Goal: Task Accomplishment & Management: Manage account settings

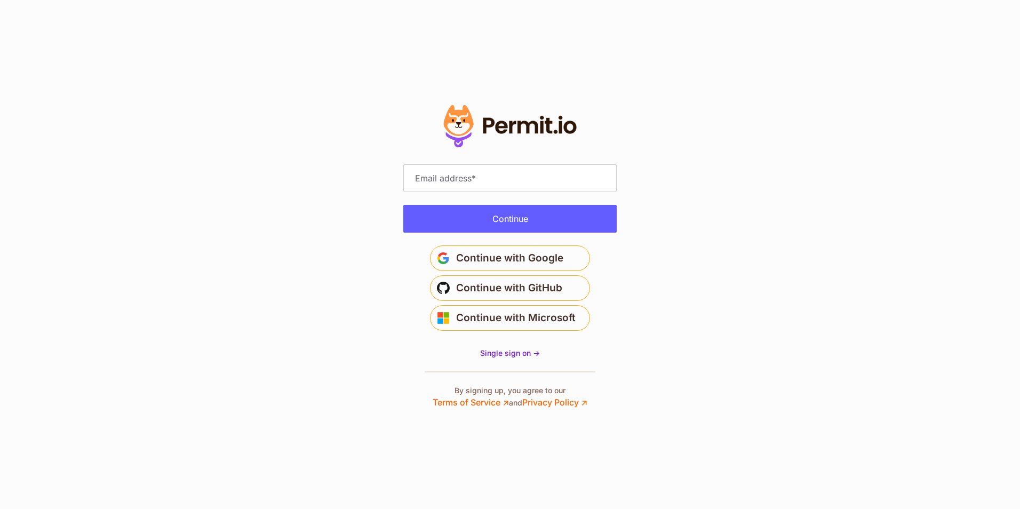
type input "**********"
click at [528, 226] on button "Continue" at bounding box center [509, 219] width 213 height 28
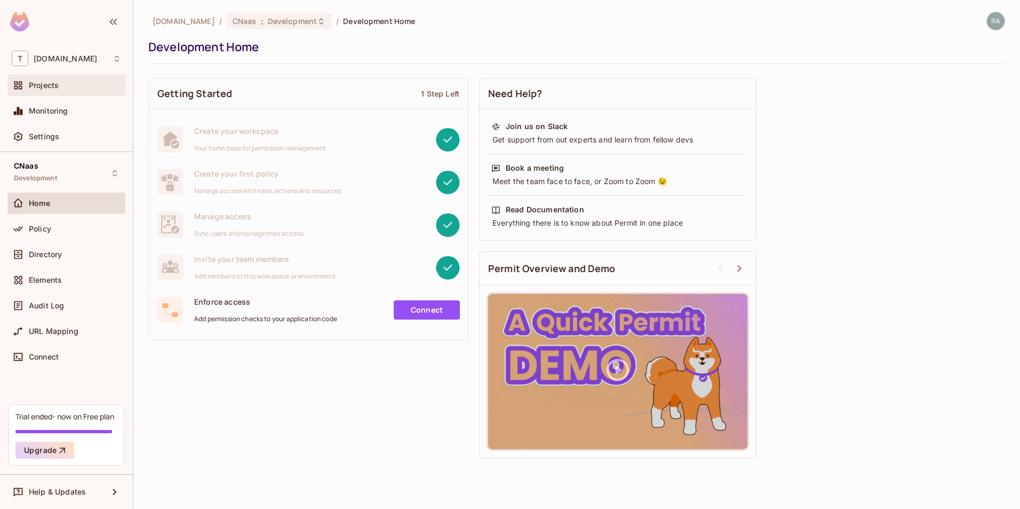
click at [57, 89] on span "Projects" at bounding box center [44, 85] width 30 height 9
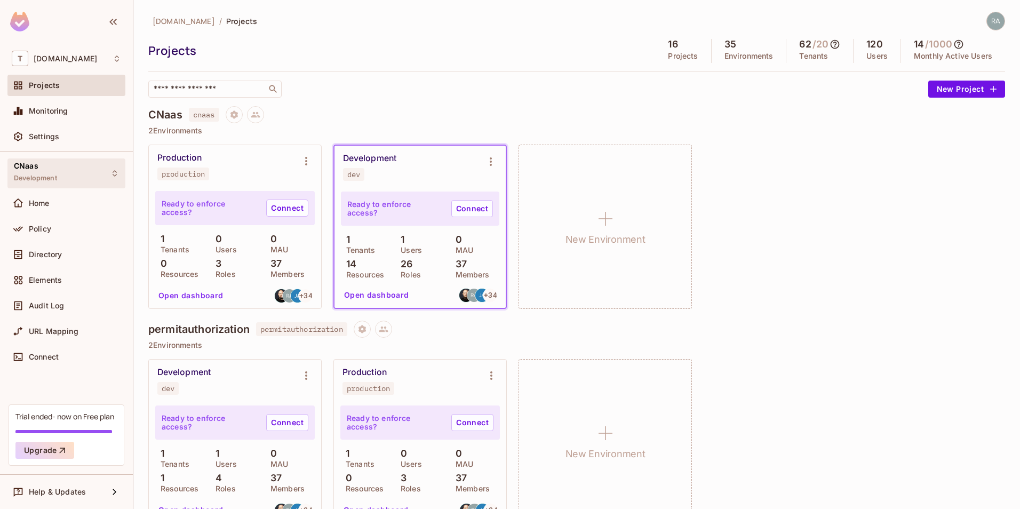
click at [61, 177] on div "CNaas Development" at bounding box center [66, 172] width 118 height 29
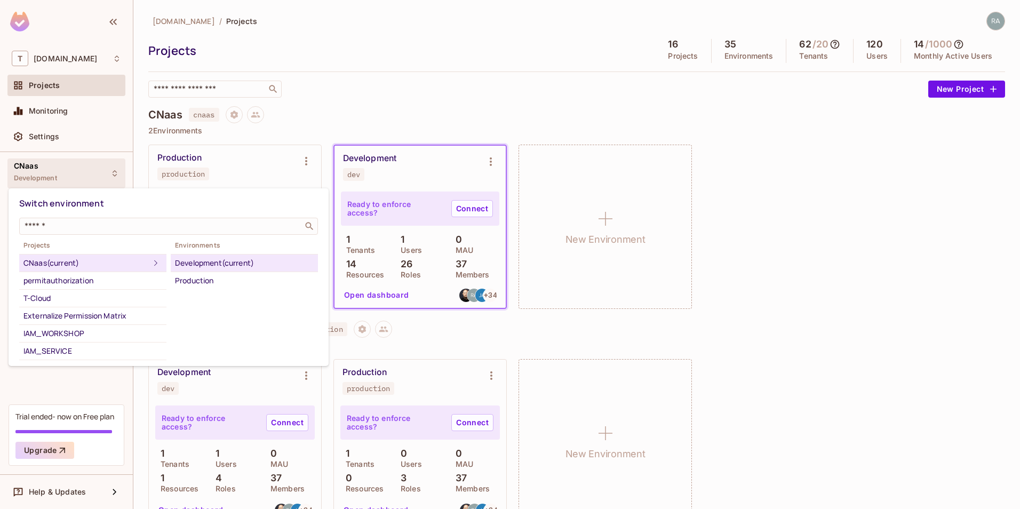
click at [61, 177] on div at bounding box center [510, 254] width 1020 height 509
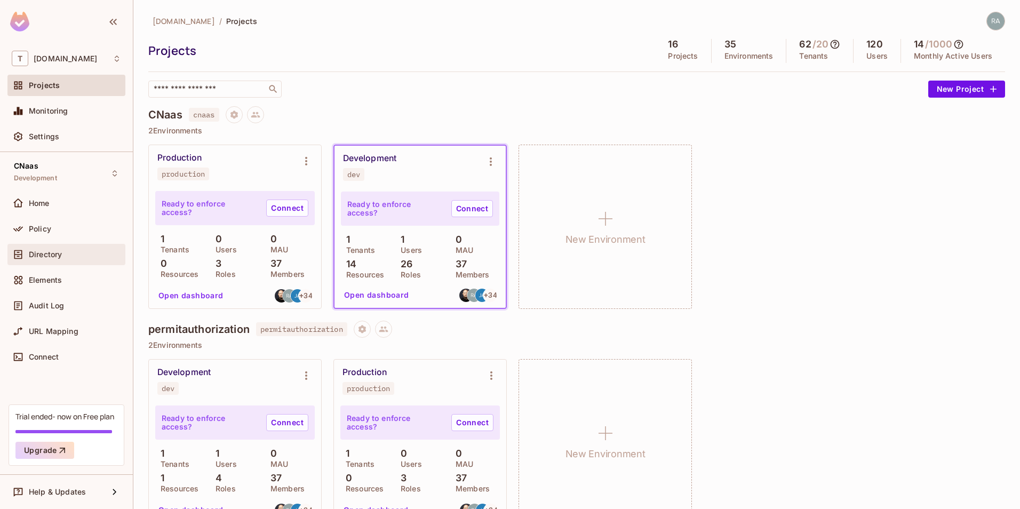
click at [50, 249] on div "Directory" at bounding box center [66, 254] width 109 height 13
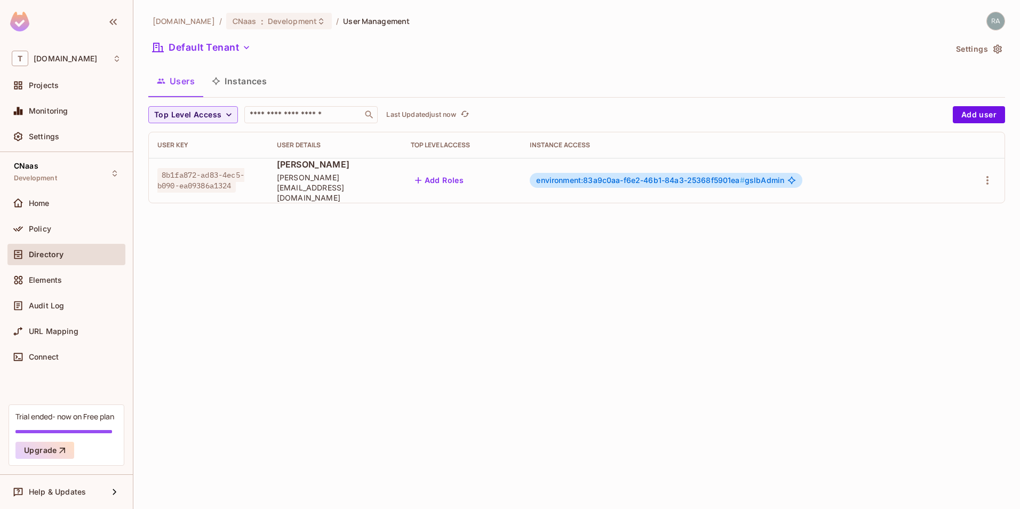
click at [255, 90] on button "Instances" at bounding box center [239, 81] width 72 height 27
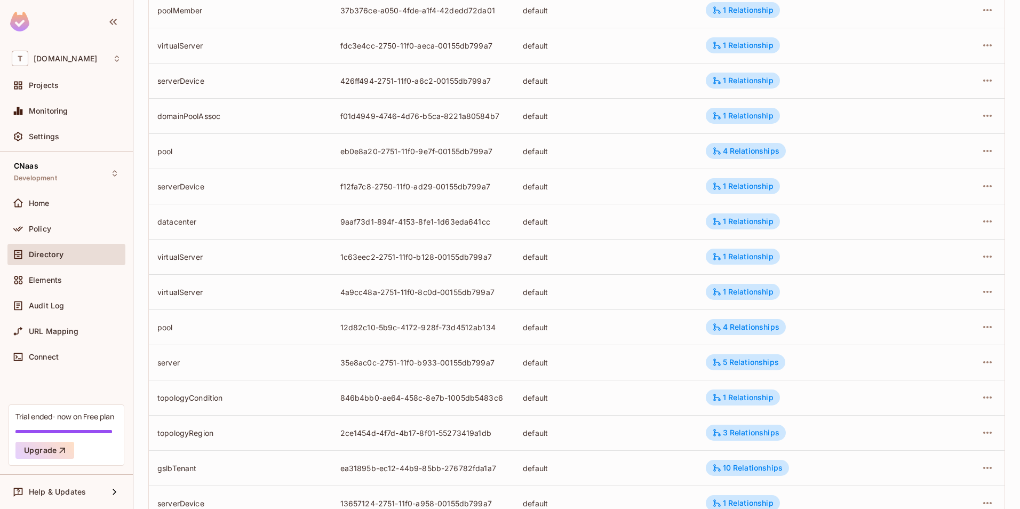
scroll to position [236, 0]
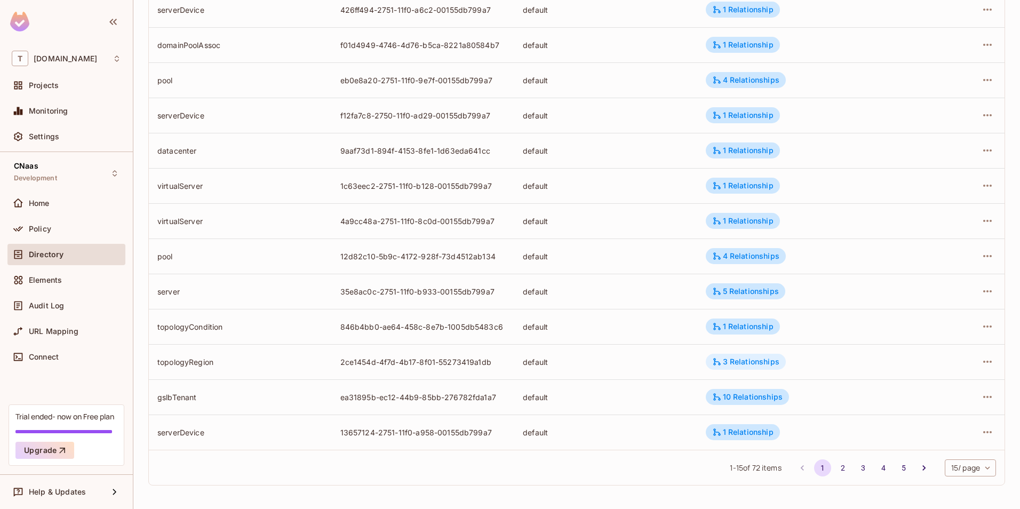
click at [728, 358] on div "3 Relationships" at bounding box center [745, 362] width 67 height 10
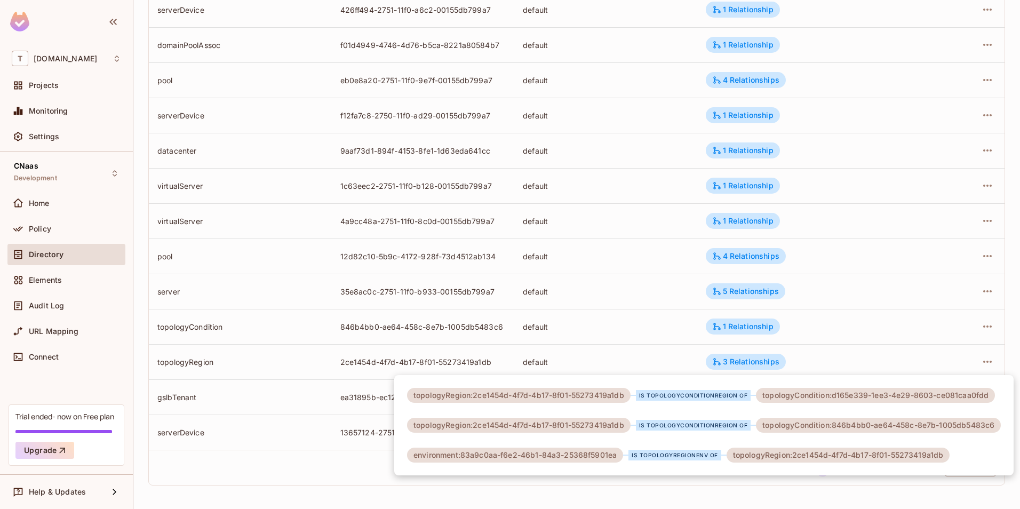
click at [660, 366] on div at bounding box center [510, 254] width 1020 height 509
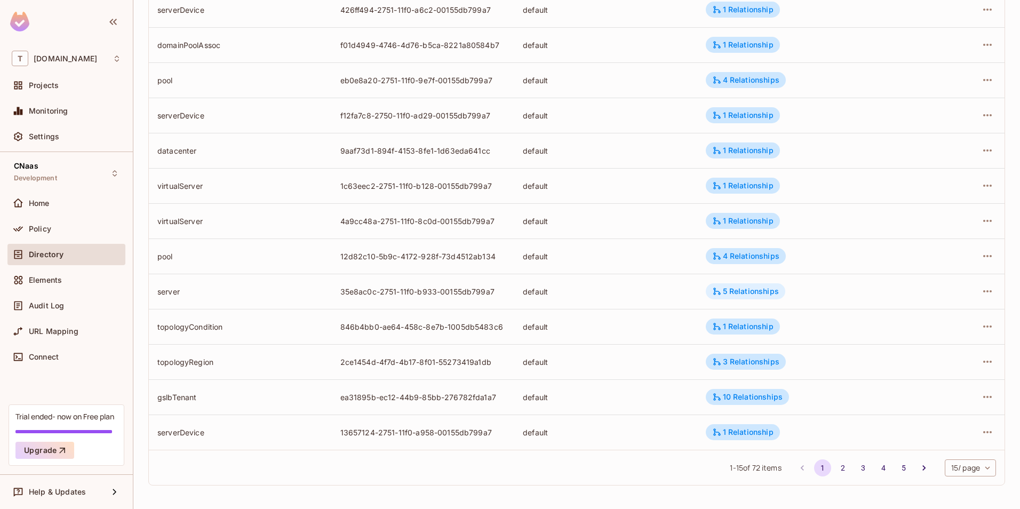
click at [725, 290] on div "5 Relationships" at bounding box center [745, 292] width 67 height 10
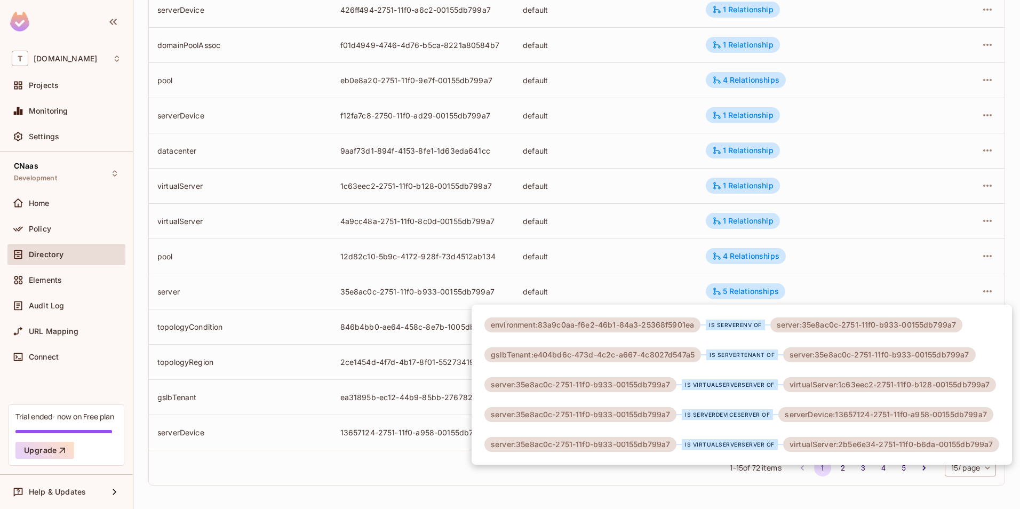
click at [623, 274] on div at bounding box center [510, 254] width 1020 height 509
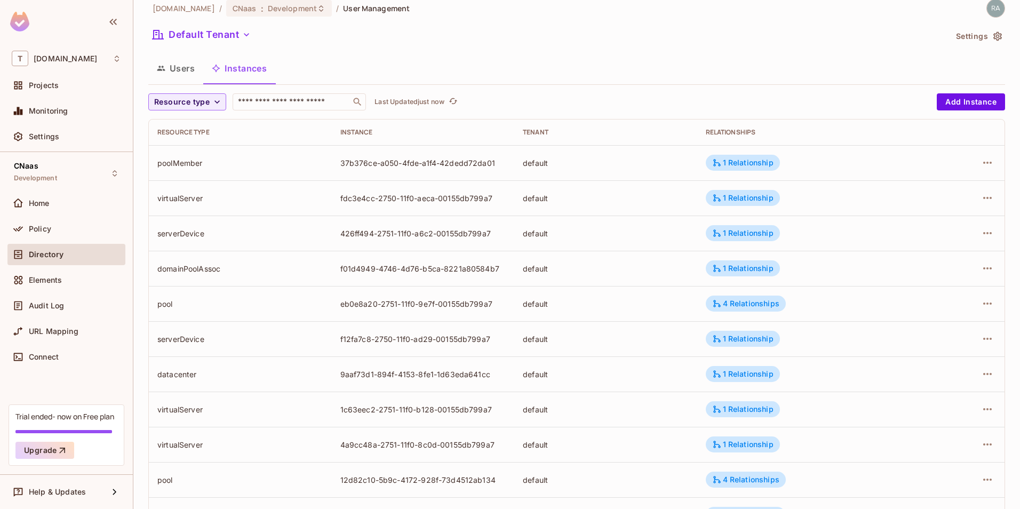
scroll to position [0, 0]
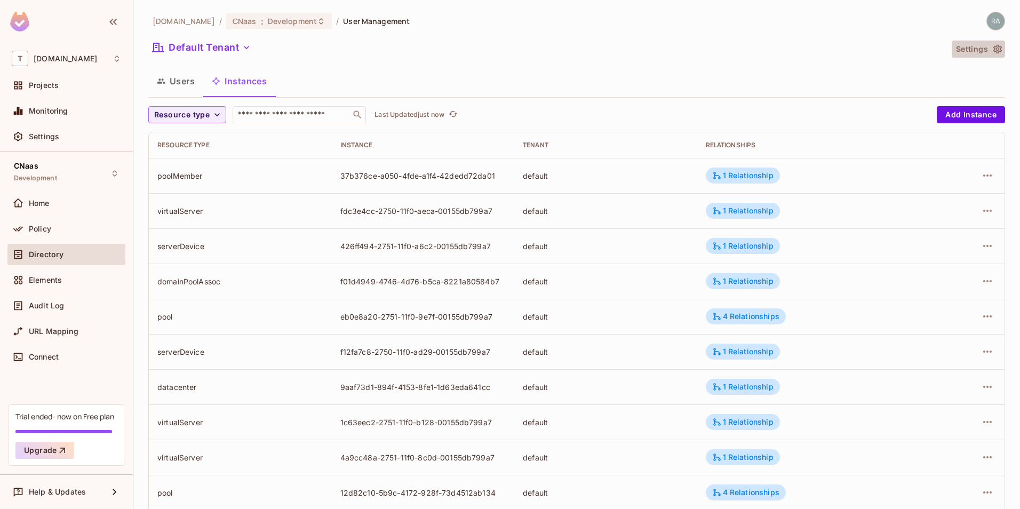
click at [994, 52] on icon "button" at bounding box center [998, 49] width 9 height 9
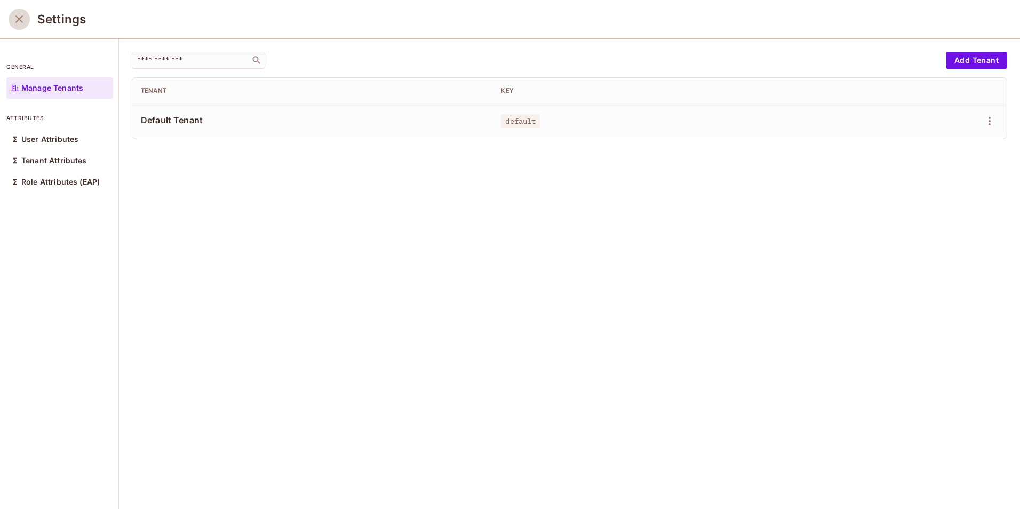
click at [19, 20] on icon "close" at bounding box center [19, 19] width 13 height 13
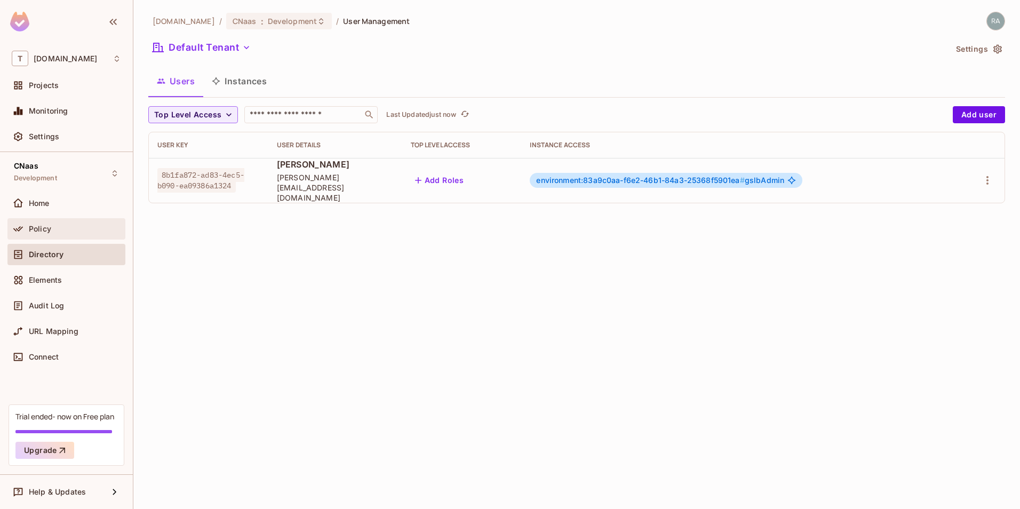
click at [78, 225] on div "Policy" at bounding box center [75, 229] width 92 height 9
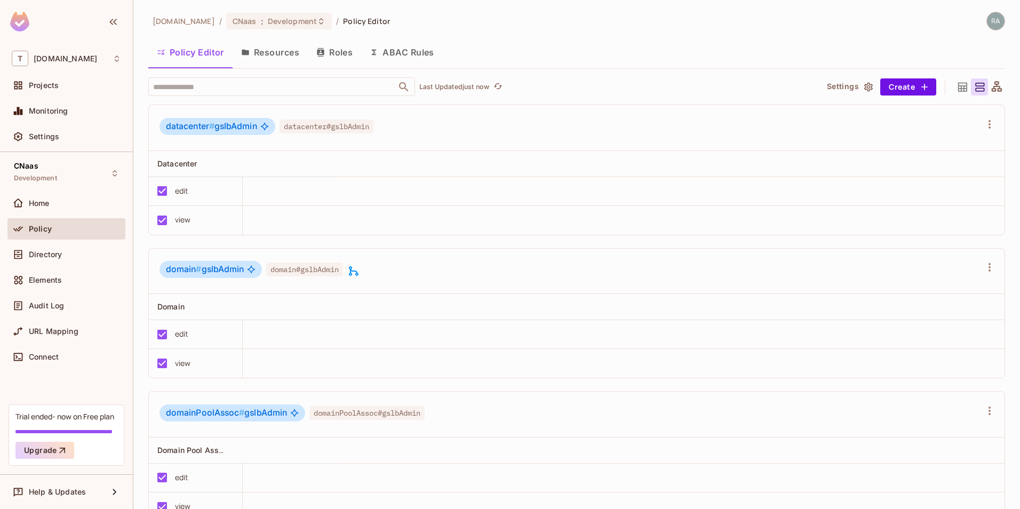
click at [269, 50] on button "Resources" at bounding box center [270, 52] width 75 height 27
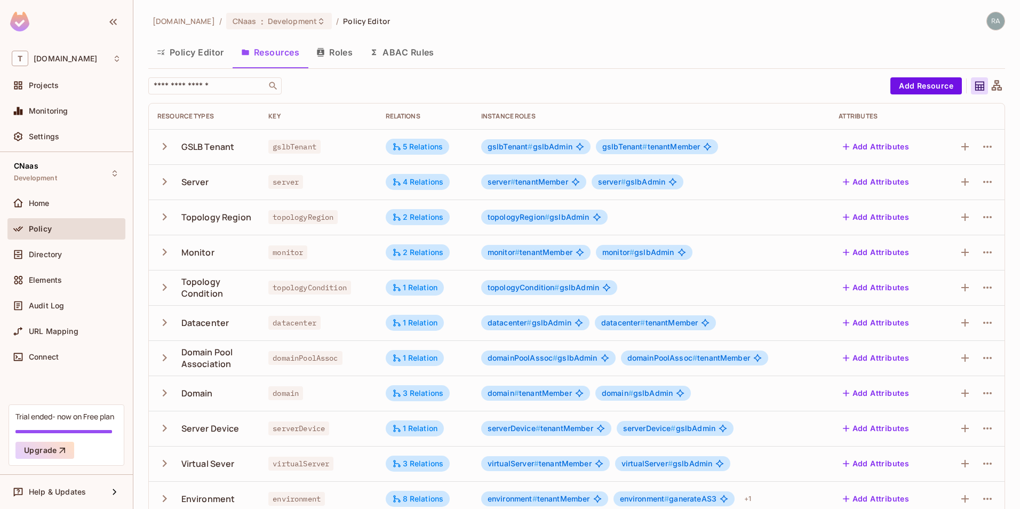
click at [992, 85] on icon at bounding box center [997, 85] width 10 height 10
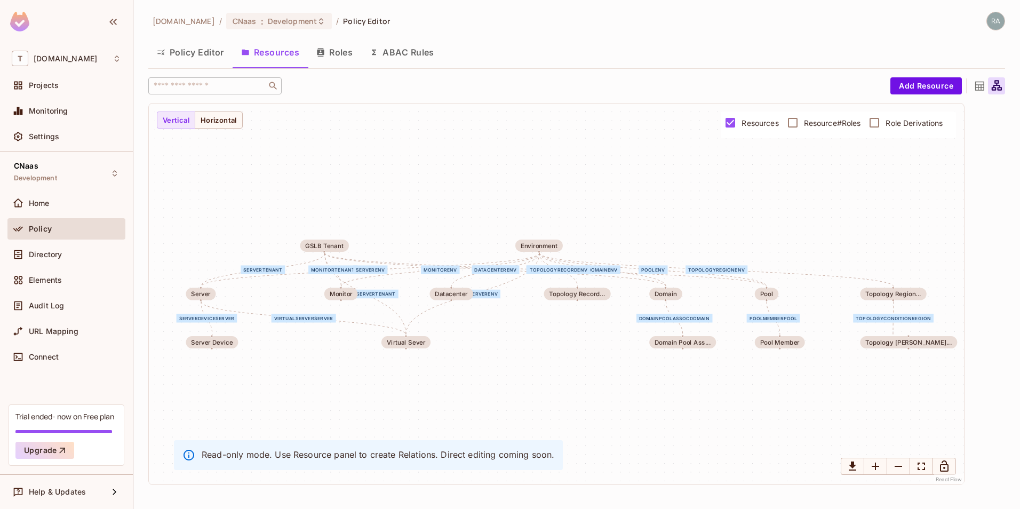
click at [265, 270] on div "serverTenant" at bounding box center [263, 269] width 44 height 9
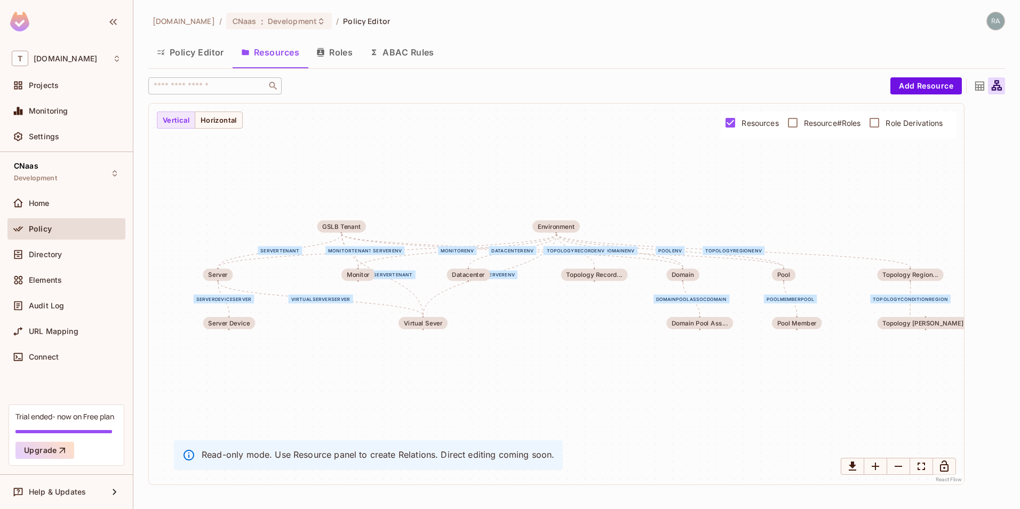
drag, startPoint x: 265, startPoint y: 271, endPoint x: 282, endPoint y: 252, distance: 25.7
click at [282, 252] on div "serverTenant" at bounding box center [280, 250] width 44 height 9
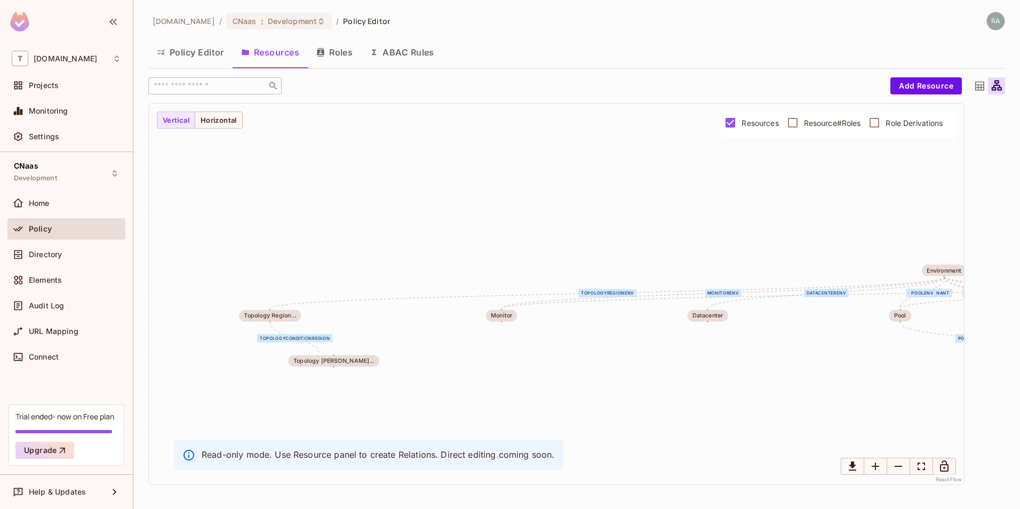
click at [771, 206] on div "serverTenant monitorTenant domainTenant virtualServerTenant poolTenant serverEn…" at bounding box center [556, 294] width 815 height 381
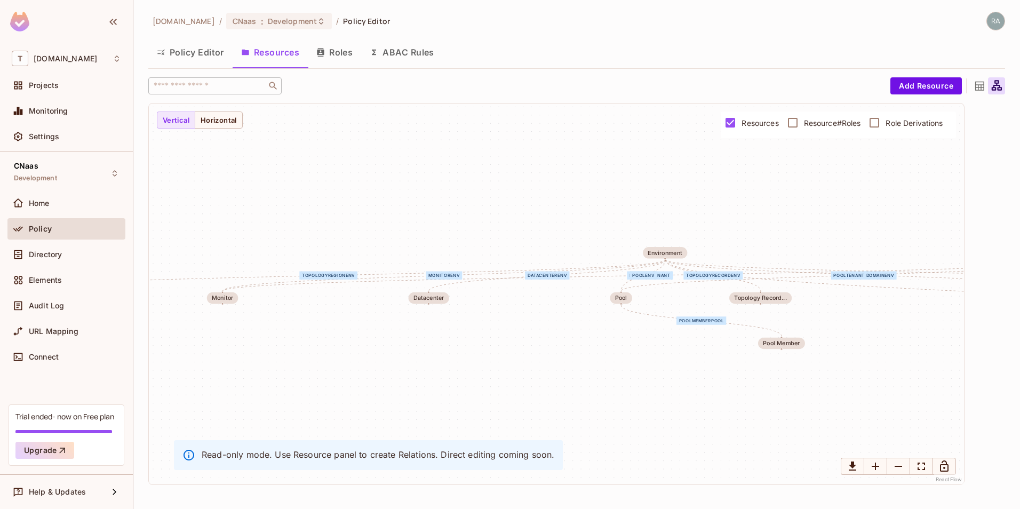
drag, startPoint x: 771, startPoint y: 206, endPoint x: 491, endPoint y: 188, distance: 280.2
click at [491, 188] on div "serverTenant monitorTenant domainTenant virtualServerTenant poolTenant serverEn…" at bounding box center [556, 294] width 815 height 381
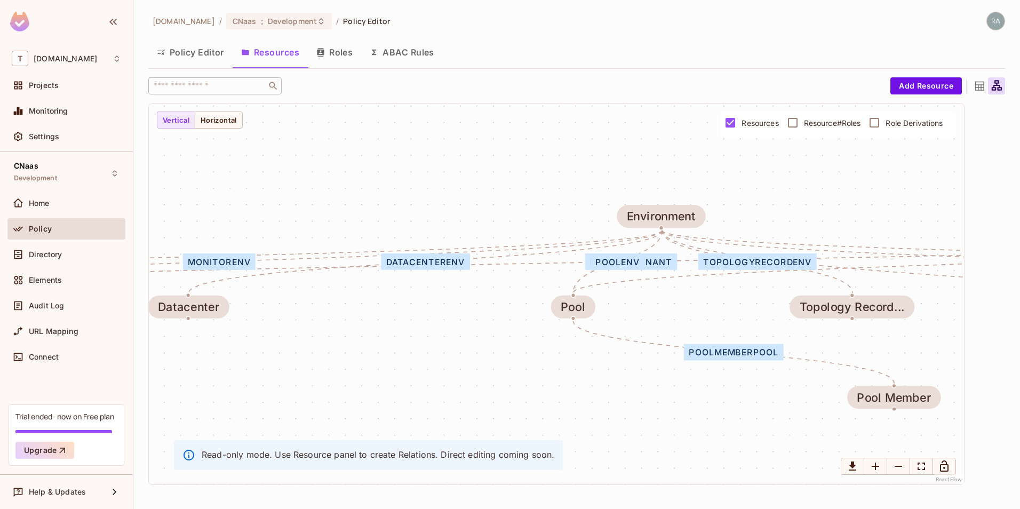
drag, startPoint x: 650, startPoint y: 219, endPoint x: 473, endPoint y: 117, distance: 204.6
click at [473, 117] on div "serverTenant monitorTenant domainTenant virtualServerTenant poolTenant serverEn…" at bounding box center [556, 294] width 815 height 381
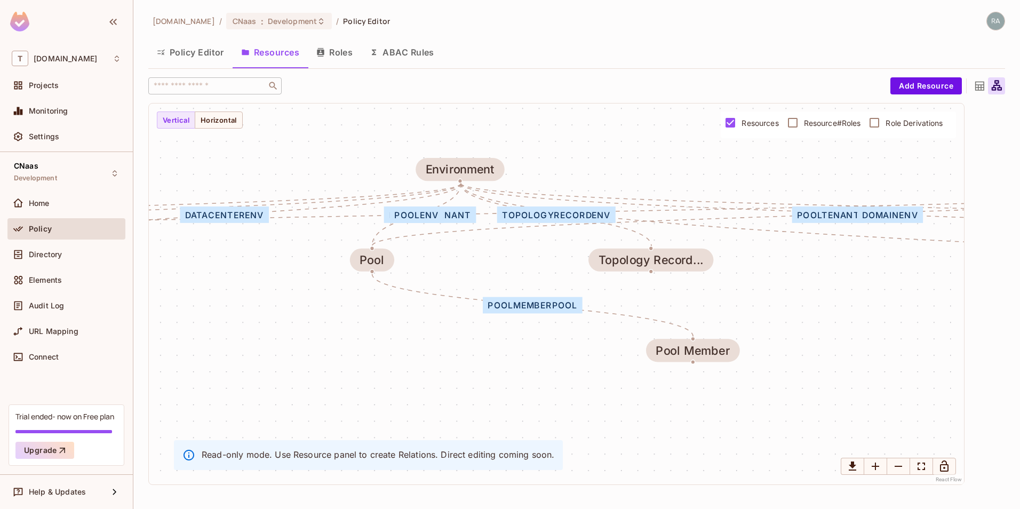
drag, startPoint x: 535, startPoint y: 204, endPoint x: 327, endPoint y: 155, distance: 213.2
click at [327, 155] on div "serverTenant monitorTenant domainTenant virtualServerTenant poolTenant serverEn…" at bounding box center [556, 294] width 815 height 381
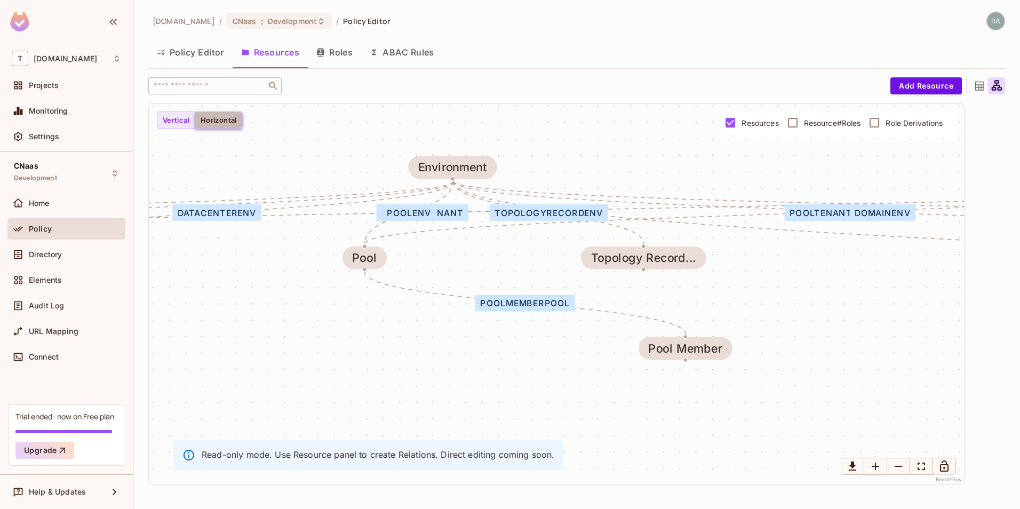
click at [215, 124] on button "Horizontal" at bounding box center [219, 120] width 48 height 17
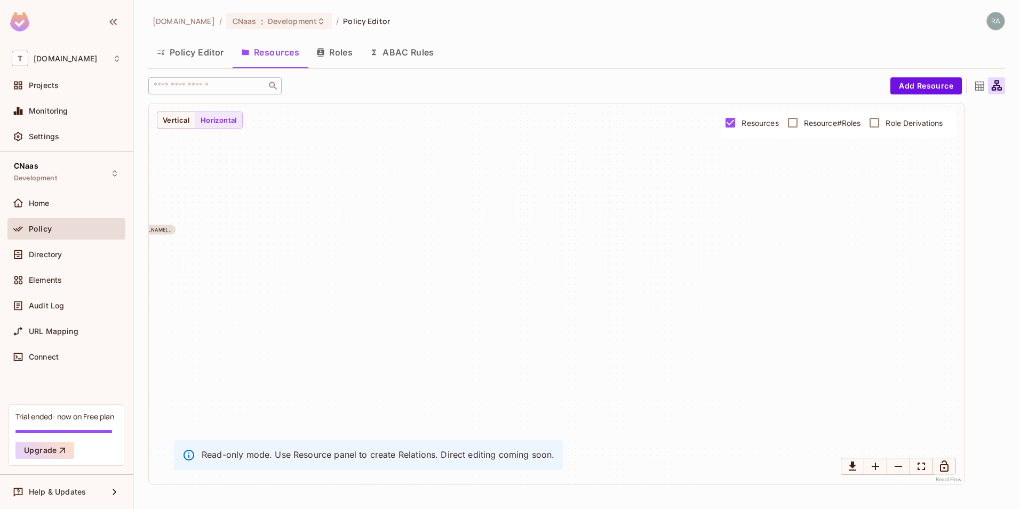
click at [190, 132] on div "serverTenant monitorTenant domainTenant virtualServerTenant poolTenant serverEn…" at bounding box center [556, 294] width 815 height 381
click at [179, 125] on button "Vertical" at bounding box center [176, 120] width 38 height 17
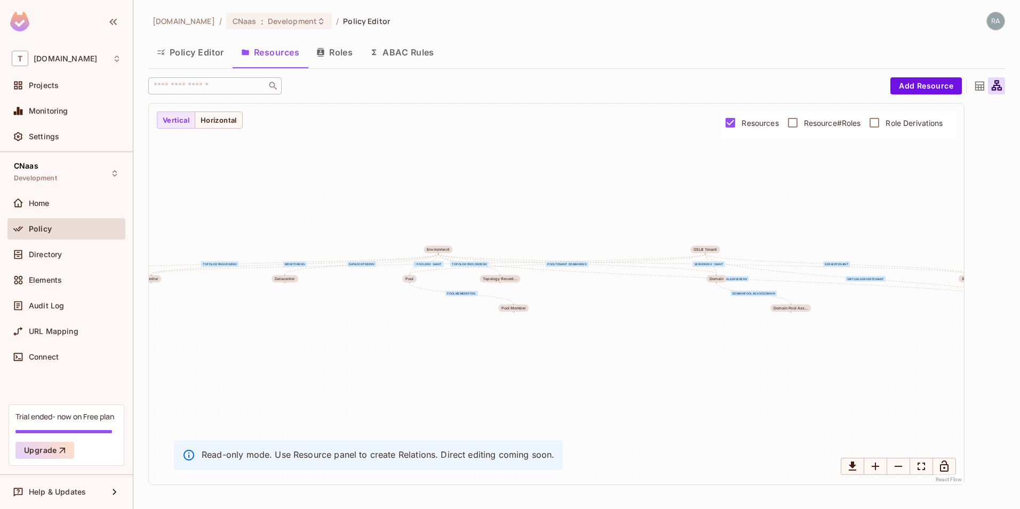
click at [983, 85] on icon at bounding box center [979, 86] width 9 height 9
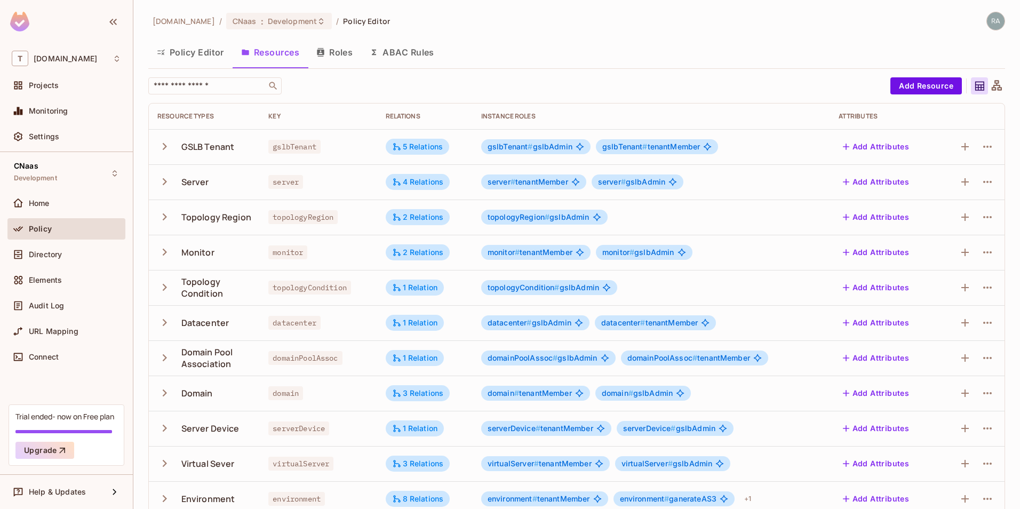
click at [994, 89] on icon at bounding box center [997, 85] width 10 height 10
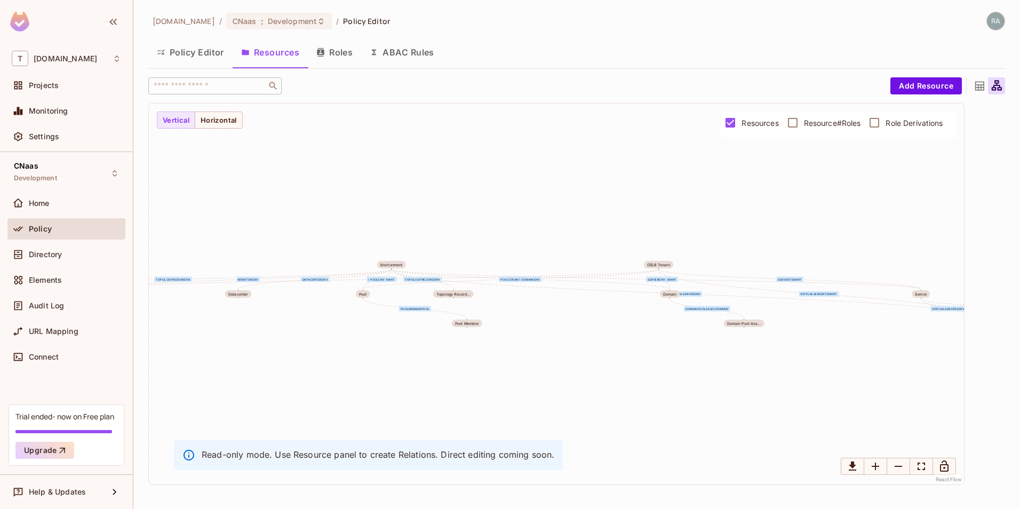
click at [350, 58] on button "Roles" at bounding box center [334, 52] width 53 height 27
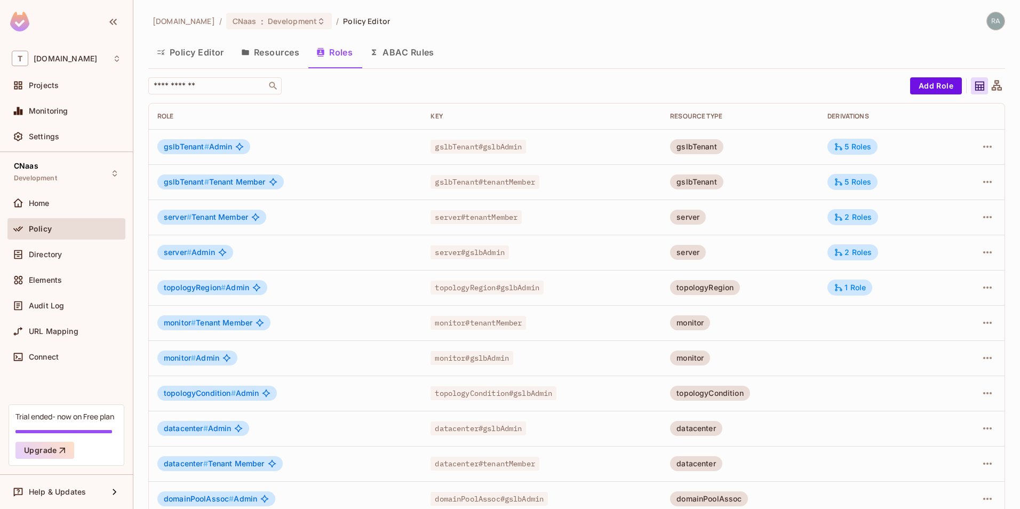
click at [267, 51] on button "Resources" at bounding box center [270, 52] width 75 height 27
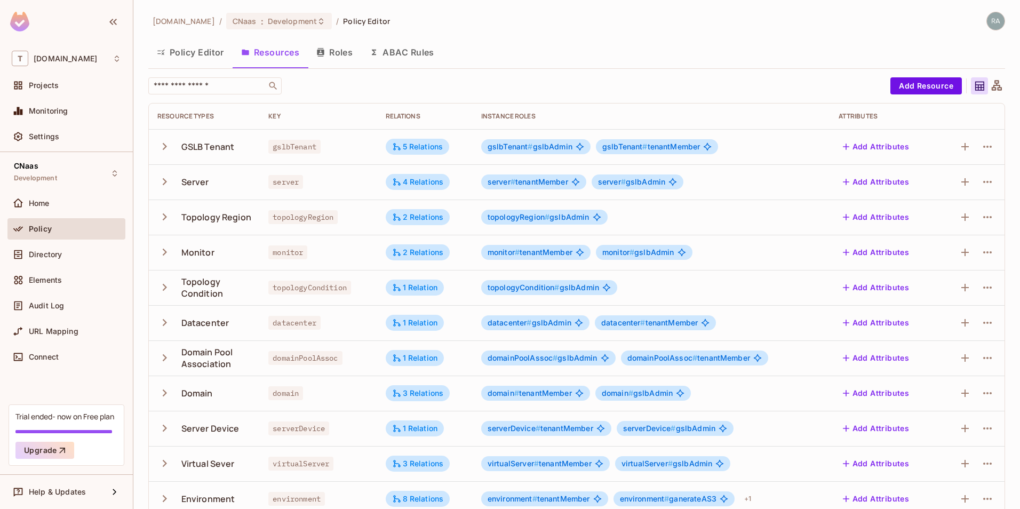
click at [992, 81] on icon at bounding box center [997, 85] width 10 height 10
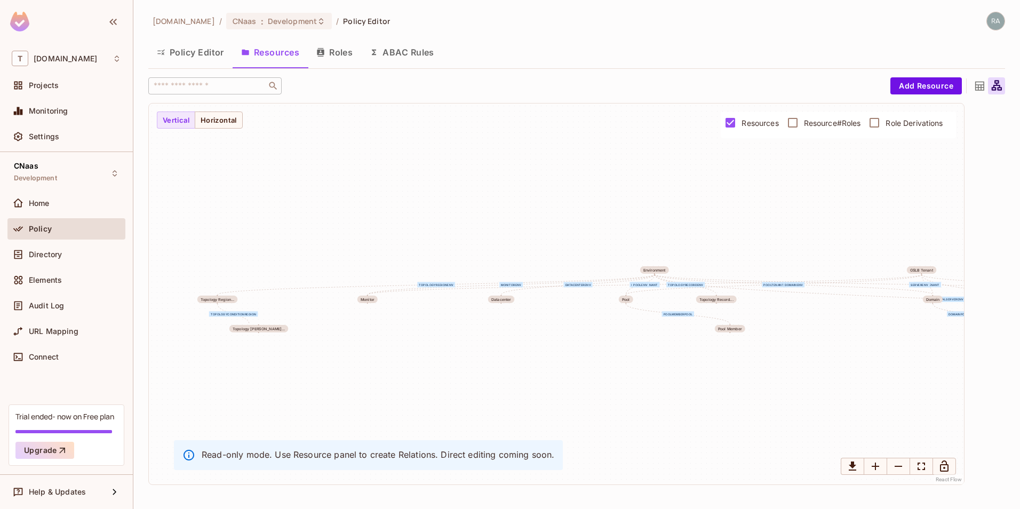
drag, startPoint x: 559, startPoint y: 392, endPoint x: 822, endPoint y: 398, distance: 263.1
click at [822, 398] on div "serverTenant monitorTenant domainTenant virtualServerTenant poolTenant serverEn…" at bounding box center [556, 294] width 815 height 381
click at [980, 87] on icon at bounding box center [979, 86] width 13 height 13
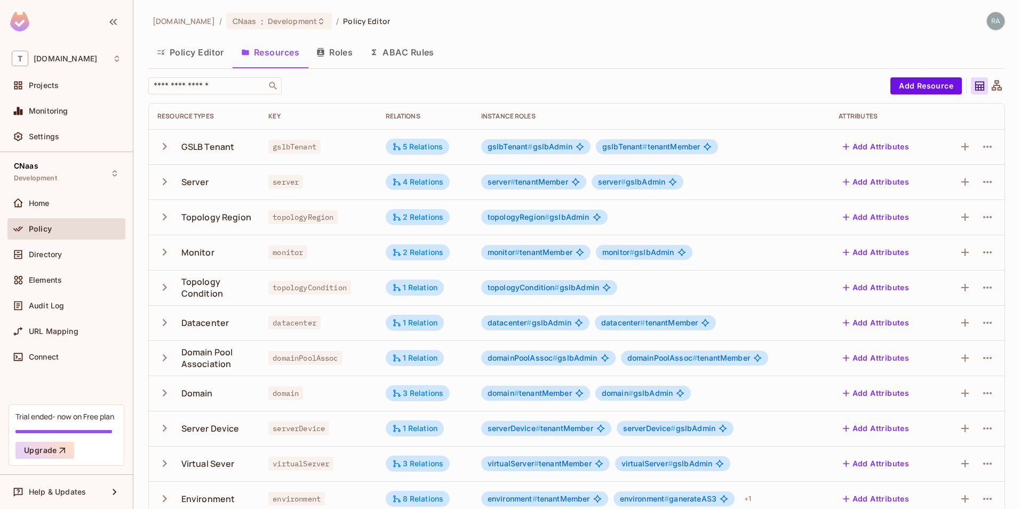
click at [999, 87] on div "[DOMAIN_NAME] / CNaas : Development / Policy Editor Policy Editor Resources Rol…" at bounding box center [576, 254] width 887 height 509
click at [992, 86] on icon at bounding box center [997, 85] width 10 height 10
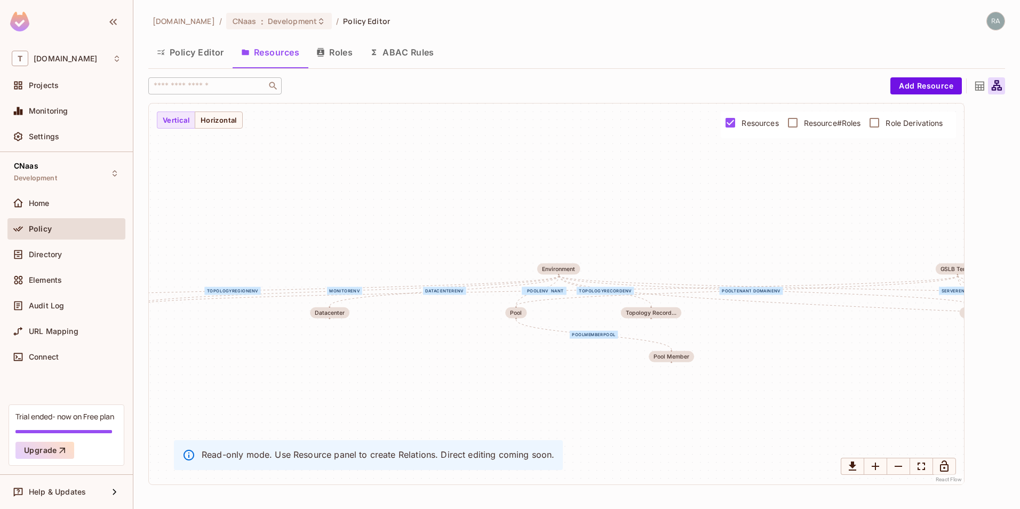
drag, startPoint x: 582, startPoint y: 324, endPoint x: 857, endPoint y: 362, distance: 277.9
click at [857, 362] on div "serverTenant monitorTenant domainTenant virtualServerTenant poolTenant serverEn…" at bounding box center [556, 294] width 815 height 381
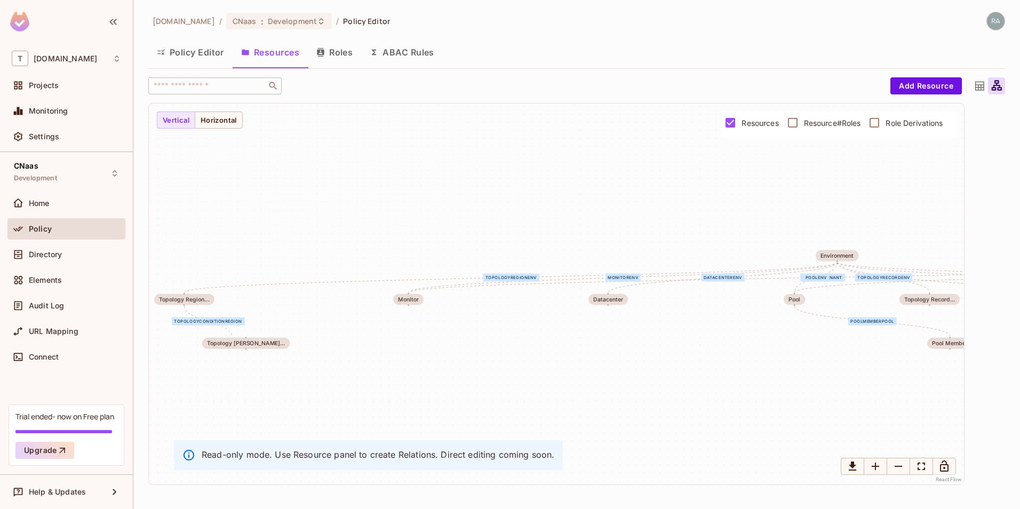
drag, startPoint x: 464, startPoint y: 368, endPoint x: 742, endPoint y: 355, distance: 278.8
click at [742, 355] on div "serverTenant monitorTenant domainTenant virtualServerTenant poolTenant serverEn…" at bounding box center [556, 294] width 815 height 381
click at [979, 85] on icon at bounding box center [979, 86] width 9 height 9
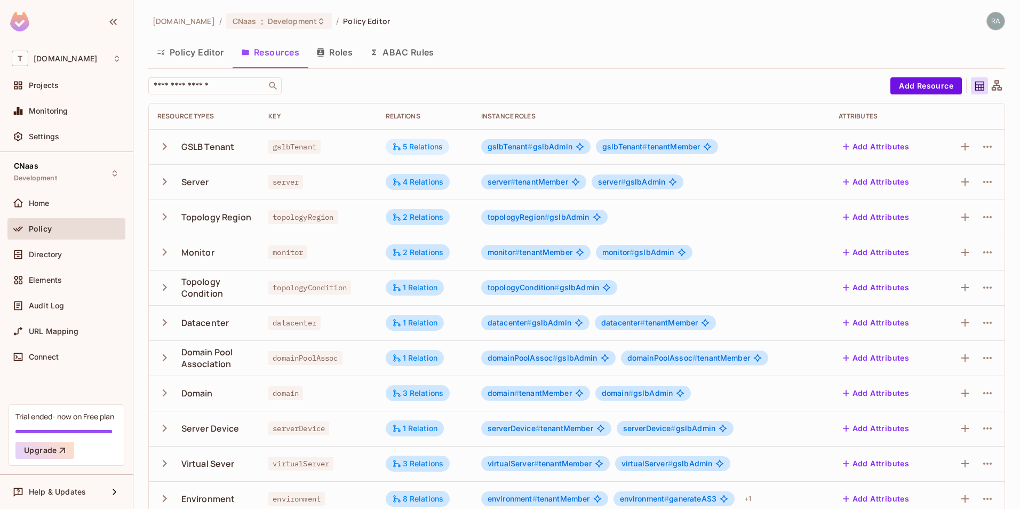
click at [416, 141] on div "5 Relations" at bounding box center [418, 147] width 64 height 16
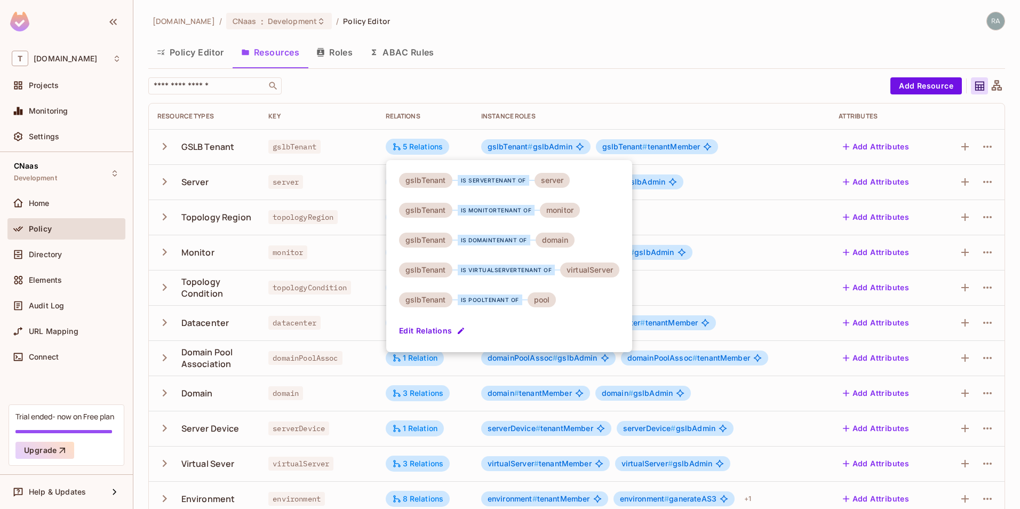
click at [653, 65] on div at bounding box center [510, 254] width 1020 height 509
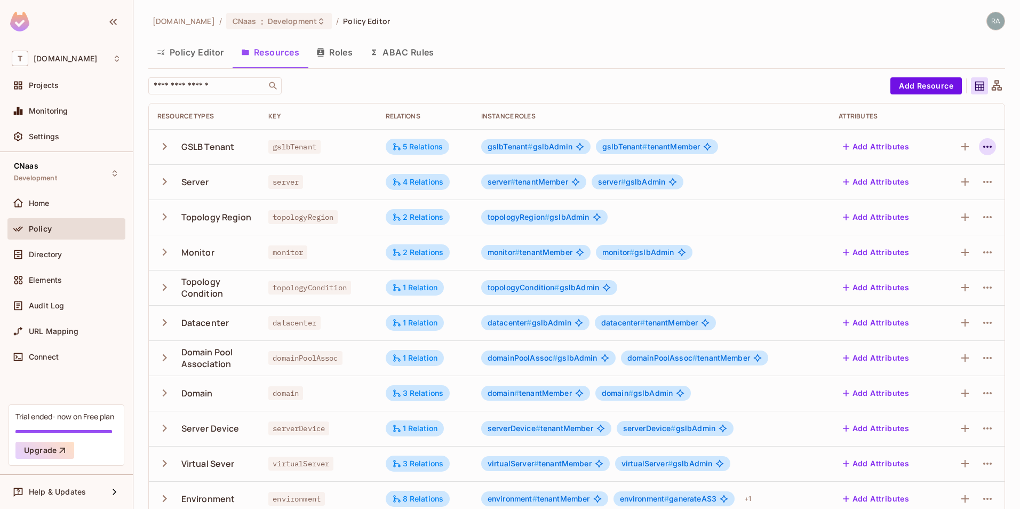
click at [979, 139] on button "button" at bounding box center [987, 146] width 17 height 17
click at [948, 189] on div "Edit Resource" at bounding box center [933, 189] width 50 height 11
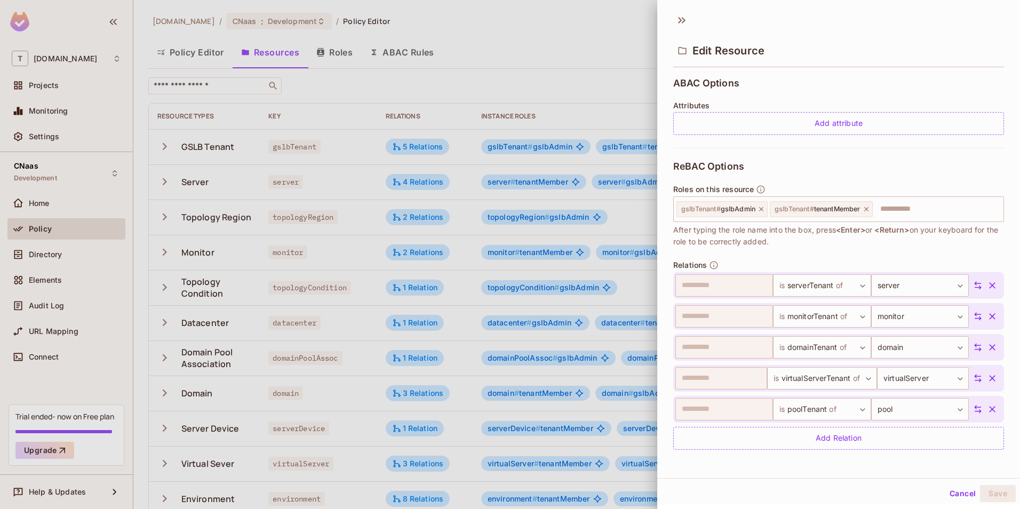
scroll to position [2, 0]
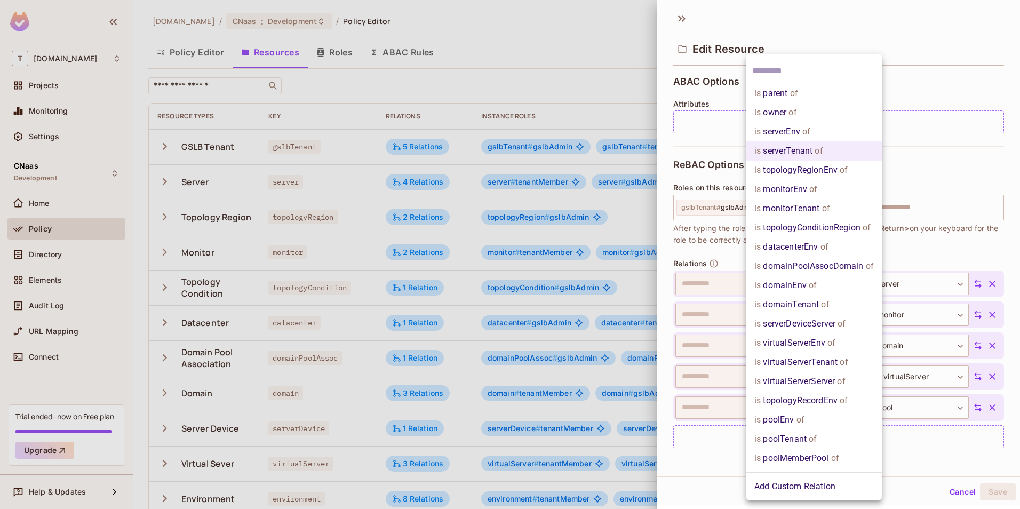
click at [856, 283] on body "T [DOMAIN_NAME] Projects Monitoring Settings CNaas Development Home Policy Dire…" at bounding box center [510, 254] width 1020 height 509
click at [581, 73] on div at bounding box center [510, 254] width 1020 height 509
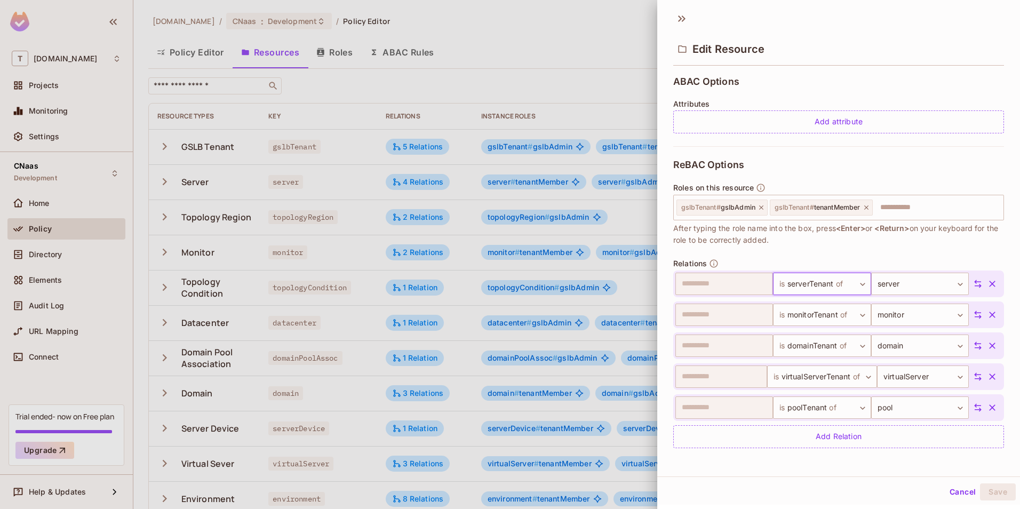
click at [590, 18] on div at bounding box center [510, 254] width 1020 height 509
